Goal: Task Accomplishment & Management: Manage account settings

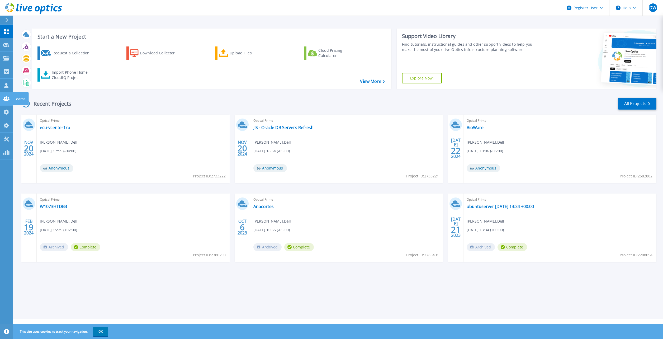
click at [4, 93] on link "Teams Teams" at bounding box center [6, 98] width 13 height 13
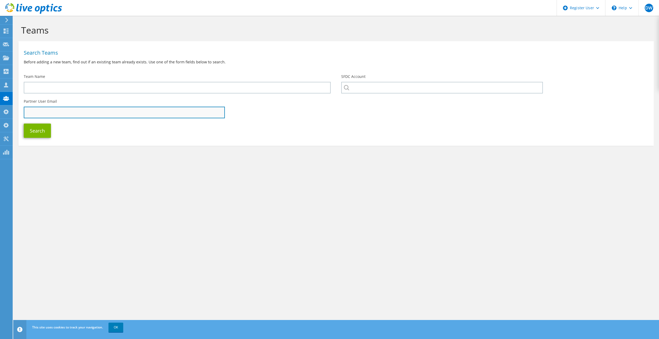
paste input "[PERSON_NAME][EMAIL_ADDRESS][DOMAIN_NAME]"
type input "[PERSON_NAME][EMAIL_ADDRESS][DOMAIN_NAME]"
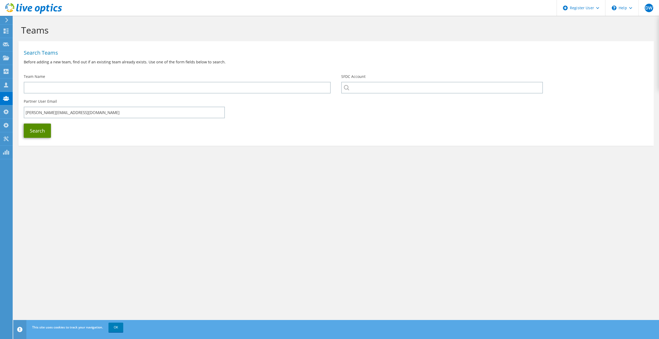
click at [41, 132] on button "Search" at bounding box center [37, 130] width 27 height 14
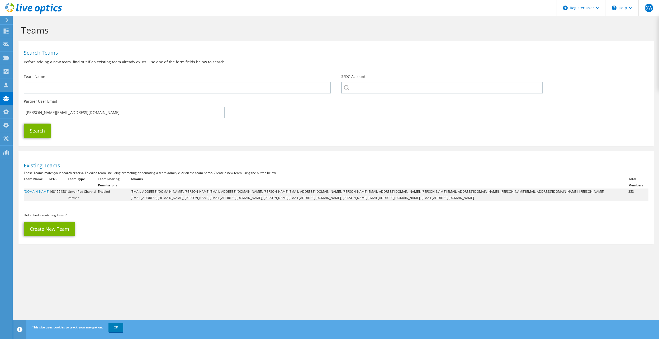
click at [95, 188] on dd "Unverified Channel Partner" at bounding box center [83, 194] width 30 height 13
click at [30, 189] on link "[DOMAIN_NAME]" at bounding box center [37, 191] width 26 height 4
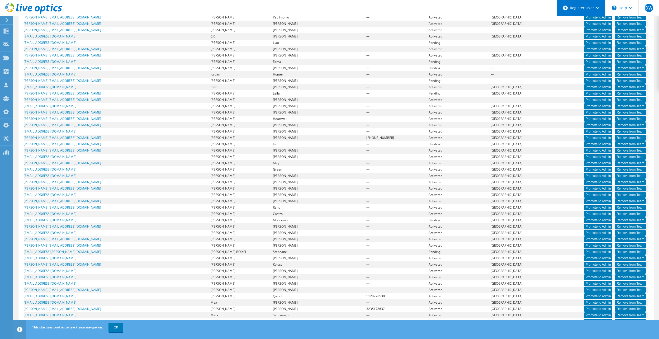
scroll to position [2286, 0]
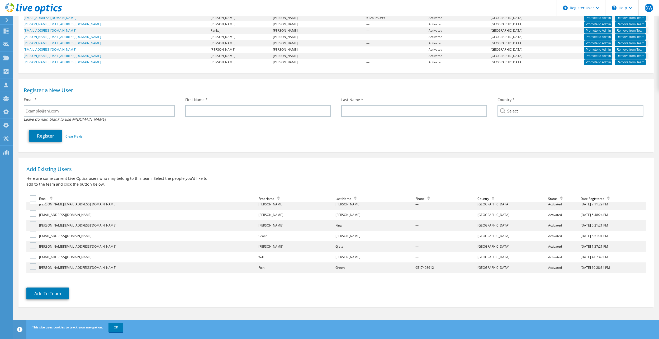
click at [153, 297] on form "Email Email First Name First Name Last Name Last Name Phone Phone Country Statu…" at bounding box center [335, 251] width 619 height 98
click at [31, 265] on label at bounding box center [34, 266] width 8 height 6
click at [0, 0] on input "checkbox" at bounding box center [0, 0] width 0 height 0
click at [40, 293] on button "Add To Team" at bounding box center [47, 293] width 43 height 12
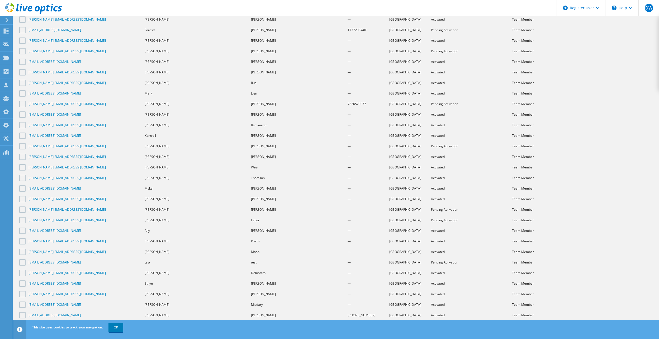
scroll to position [3693, 0]
